Goal: Task Accomplishment & Management: Complete application form

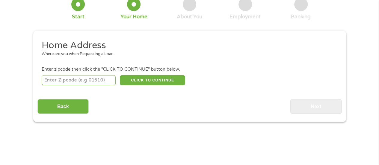
scroll to position [30, 0]
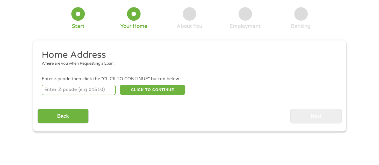
click at [100, 92] on input "number" at bounding box center [79, 90] width 74 height 10
type input "85387"
select select "[US_STATE]"
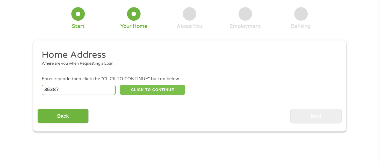
click at [146, 88] on button "CLICK TO CONTINUE" at bounding box center [152, 90] width 65 height 10
type input "85387"
type input "Surprise"
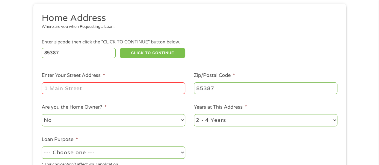
scroll to position [90, 0]
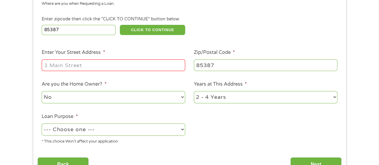
click at [121, 94] on select "No Yes" at bounding box center [113, 97] width 143 height 12
select select "yes"
click at [42, 91] on select "No Yes" at bounding box center [113, 97] width 143 height 12
click at [210, 97] on select "1 Year or less 1 - 2 Years 2 - 4 Years Over 4 Years" at bounding box center [265, 97] width 143 height 12
select select "60months"
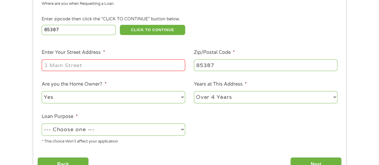
click at [194, 91] on select "1 Year or less 1 - 2 Years 2 - 4 Years Over 4 Years" at bounding box center [265, 97] width 143 height 12
click at [106, 130] on select "--- Choose one --- Pay Bills Debt Consolidation Home Improvement Major Purchase…" at bounding box center [113, 129] width 143 height 12
select select "debtconsolidation"
click at [42, 124] on select "--- Choose one --- Pay Bills Debt Consolidation Home Improvement Major Purchase…" at bounding box center [113, 129] width 143 height 12
click at [98, 65] on input "Enter Your Street Address *" at bounding box center [113, 64] width 143 height 11
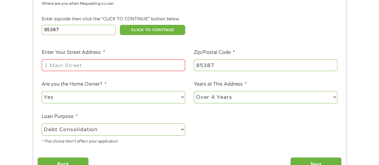
type input "[STREET_ADDRESS][PERSON_NAME]"
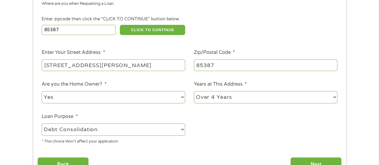
click at [111, 84] on li "Are you the Home Owner? * No Yes" at bounding box center [113, 93] width 152 height 24
click at [296, 163] on input "Next" at bounding box center [315, 164] width 51 height 15
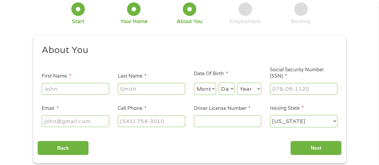
scroll to position [0, 0]
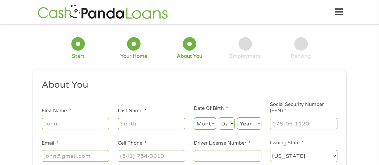
click at [91, 120] on input "First Name *" at bounding box center [75, 123] width 67 height 11
type input "JORDAN"
type input "[PERSON_NAME]"
type input "[EMAIL_ADDRESS][DOMAIN_NAME]"
type input "[PHONE_NUMBER]"
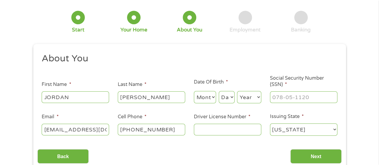
scroll to position [90, 0]
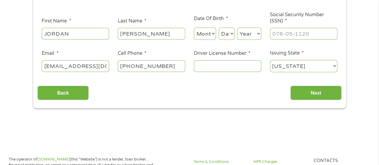
click at [208, 68] on input "Driver License Number *" at bounding box center [227, 65] width 67 height 11
click at [208, 34] on select "Month 1 2 3 4 5 6 7 8 9 10 11 12" at bounding box center [205, 34] width 22 height 12
select select "8"
click at [194, 28] on select "Month 1 2 3 4 5 6 7 8 9 10 11 12" at bounding box center [205, 34] width 22 height 12
click at [226, 34] on select "Day 1 2 3 4 5 6 7 8 9 10 11 12 13 14 15 16 17 18 19 20 21 22 23 24 25 26 27 28 …" at bounding box center [226, 34] width 16 height 12
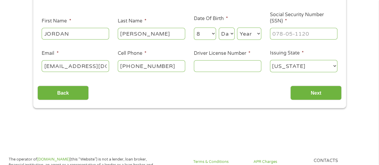
select select "21"
click at [218, 28] on select "Day 1 2 3 4 5 6 7 8 9 10 11 12 13 14 15 16 17 18 19 20 21 22 23 24 25 26 27 28 …" at bounding box center [226, 34] width 16 height 12
click at [250, 36] on select "Year [DATE] 2006 2005 2004 2003 2002 2001 2000 1999 1998 1997 1996 1995 1994 19…" at bounding box center [249, 34] width 24 height 12
select select "1986"
click at [237, 28] on select "Year [DATE] 2006 2005 2004 2003 2002 2001 2000 1999 1998 1997 1996 1995 1994 19…" at bounding box center [249, 34] width 24 height 12
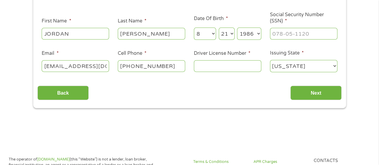
click at [255, 67] on input "Driver License Number *" at bounding box center [227, 65] width 67 height 11
type input "D03821128"
click at [291, 33] on input "___-__-____" at bounding box center [303, 33] width 67 height 11
type input "593-90-9095"
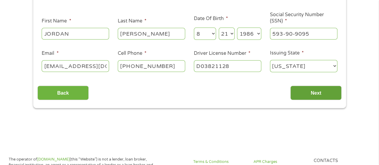
click at [326, 95] on input "Next" at bounding box center [315, 93] width 51 height 15
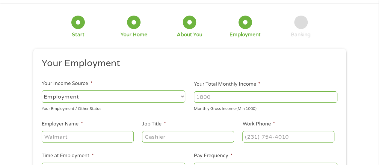
scroll to position [0, 0]
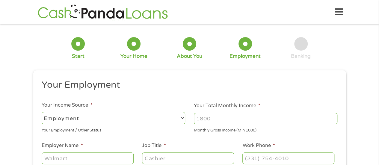
click at [165, 116] on select "--- Choose one --- Employment [DEMOGRAPHIC_DATA] Benefits" at bounding box center [113, 118] width 143 height 12
click at [175, 95] on ul "Your Employment Your Income Source * --- Choose one --- Employment [DEMOGRAPHIC…" at bounding box center [189, 156] width 304 height 155
click at [219, 117] on input "Your Total Monthly Income *" at bounding box center [265, 118] width 143 height 11
drag, startPoint x: 219, startPoint y: 118, endPoint x: 189, endPoint y: 116, distance: 30.6
click at [189, 116] on ul "Your Employment Your Income Source * --- Choose one --- Employment [DEMOGRAPHIC…" at bounding box center [189, 156] width 304 height 155
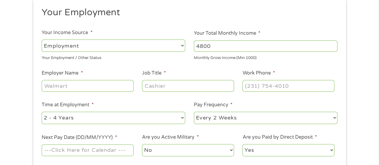
scroll to position [90, 0]
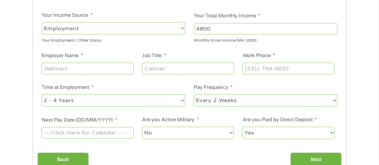
type input "4800"
click at [81, 71] on input "Employer Name *" at bounding box center [88, 68] width 92 height 11
type input "[PERSON_NAME][GEOGRAPHIC_DATA]"
type input "Faculty"
type input "(623) ___-____"
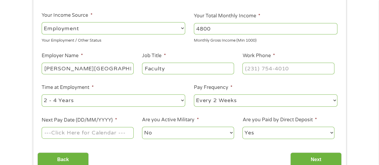
click at [160, 136] on select "No Yes" at bounding box center [188, 133] width 92 height 12
click at [142, 127] on select "No Yes" at bounding box center [188, 133] width 92 height 12
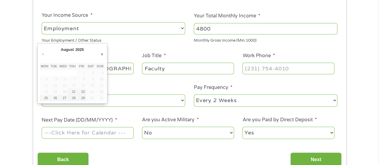
click at [71, 134] on input "Next Pay Date (DD/MM/YYYY) *" at bounding box center [88, 132] width 92 height 11
type input "[DATE]"
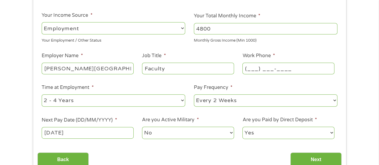
click at [271, 67] on input "(___) ___-____" at bounding box center [288, 68] width 92 height 11
type input "[PHONE_NUMBER]"
click at [321, 87] on li "Pay Frequency * --- Choose one --- Every 2 Weeks Every Week Monthly Semi-Monthly" at bounding box center [265, 96] width 152 height 24
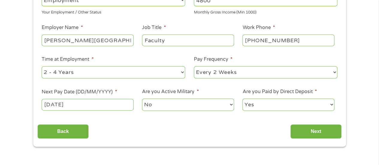
scroll to position [150, 0]
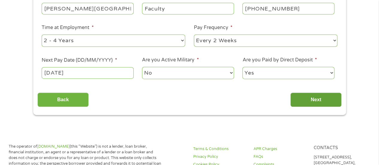
click at [321, 100] on input "Next" at bounding box center [315, 99] width 51 height 15
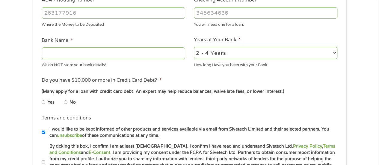
scroll to position [210, 0]
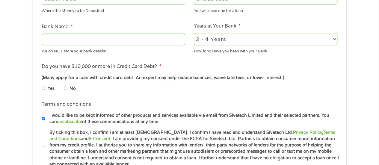
click at [49, 89] on label "Yes" at bounding box center [51, 88] width 7 height 7
click at [45, 89] on input "Yes" at bounding box center [44, 89] width 4 height 10
radio input "true"
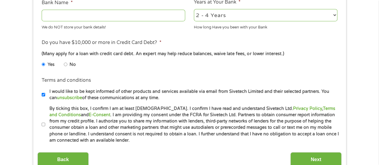
scroll to position [269, 0]
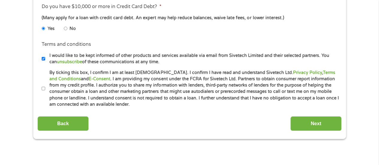
click at [45, 88] on input "By ticking this box, I confirm I am at least [DEMOGRAPHIC_DATA]. I confirm I ha…" at bounding box center [44, 89] width 4 height 10
checkbox input "true"
click at [64, 28] on input "No" at bounding box center [66, 29] width 4 height 10
radio input "true"
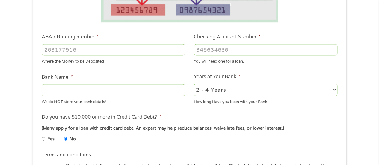
scroll to position [150, 0]
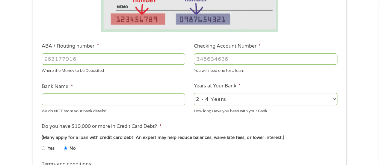
click at [70, 97] on input "Bank Name *" at bounding box center [113, 98] width 143 height 11
type input "Desert Financial Credit Union"
click at [224, 104] on select "2 - 4 Years 6 - 12 Months 1 - 2 Years Over 4 Years" at bounding box center [265, 99] width 143 height 12
select select "60months"
click at [194, 93] on select "2 - 4 Years 6 - 12 Months 1 - 2 Years Over 4 Years" at bounding box center [265, 99] width 143 height 12
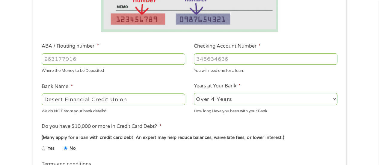
click at [185, 71] on li "ABA / Routing number * Where the Money to be Deposited" at bounding box center [113, 57] width 152 height 31
click at [110, 59] on input "ABA / Routing number *" at bounding box center [113, 58] width 143 height 11
type input "122187238"
type input "DESERT SCHOOLS FEDERAL CREDIT UNION"
type input "122187238"
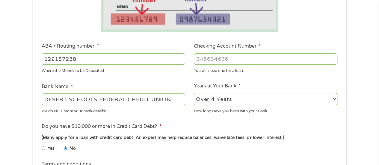
click at [211, 61] on input "Checking Account Number *" at bounding box center [265, 58] width 143 height 11
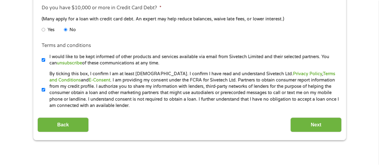
scroll to position [269, 0]
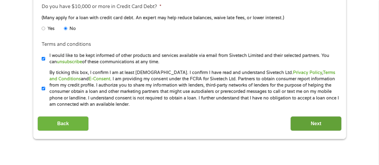
type input "4326373108"
click at [323, 125] on input "Next" at bounding box center [315, 123] width 51 height 15
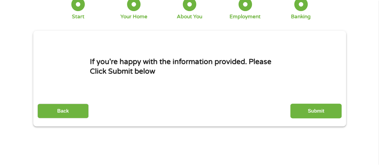
scroll to position [0, 0]
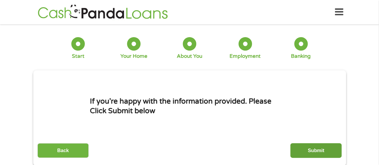
click at [312, 155] on input "Submit" at bounding box center [315, 150] width 51 height 15
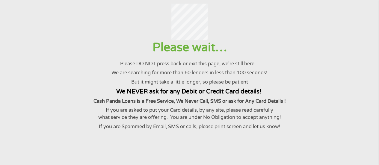
scroll to position [30, 0]
